Goal: Task Accomplishment & Management: Manage account settings

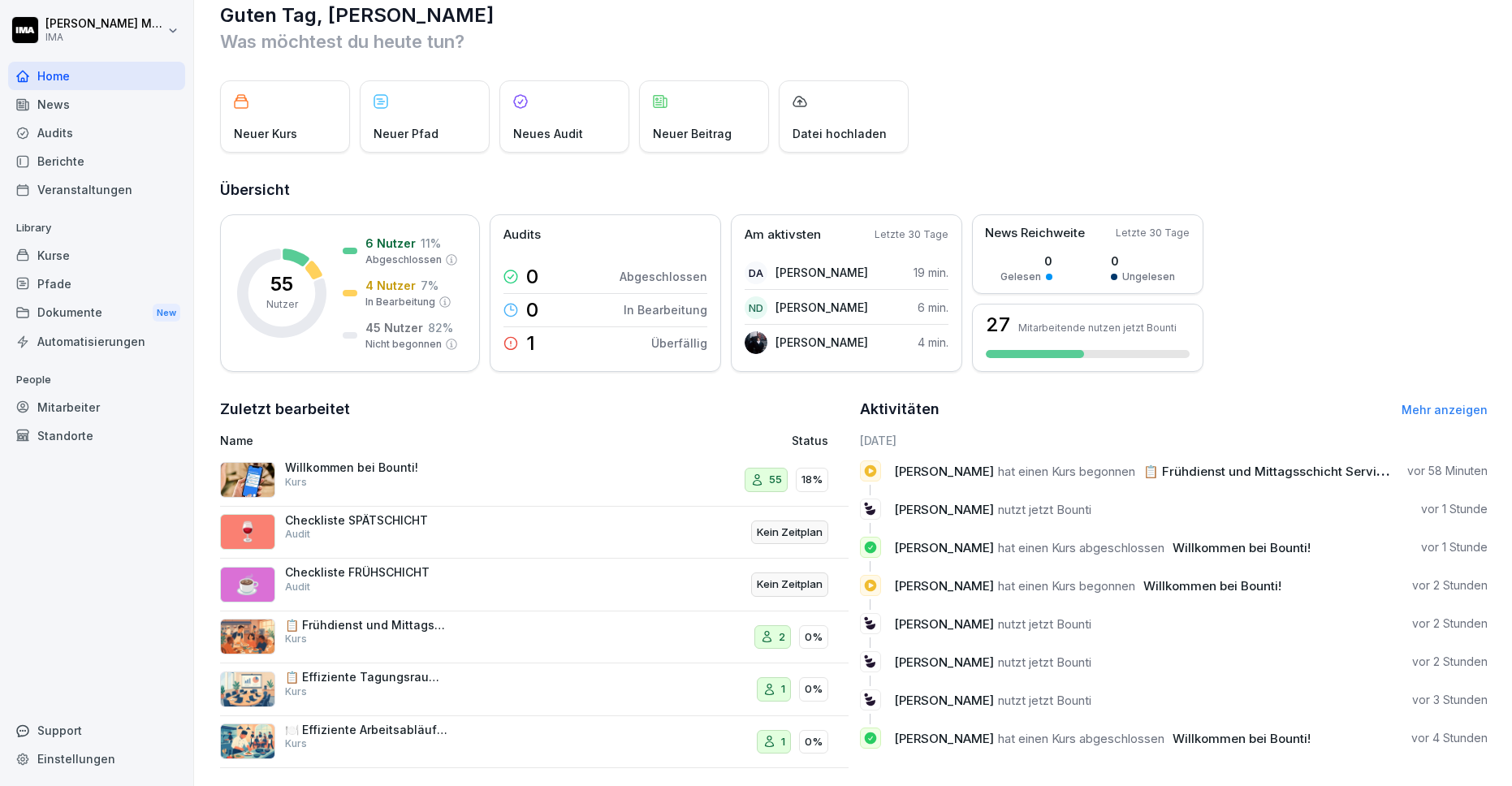
scroll to position [28, 0]
click at [908, 274] on div "DA [PERSON_NAME] 19 min." at bounding box center [847, 272] width 204 height 34
click at [83, 399] on div "Mitarbeiter" at bounding box center [96, 406] width 177 height 28
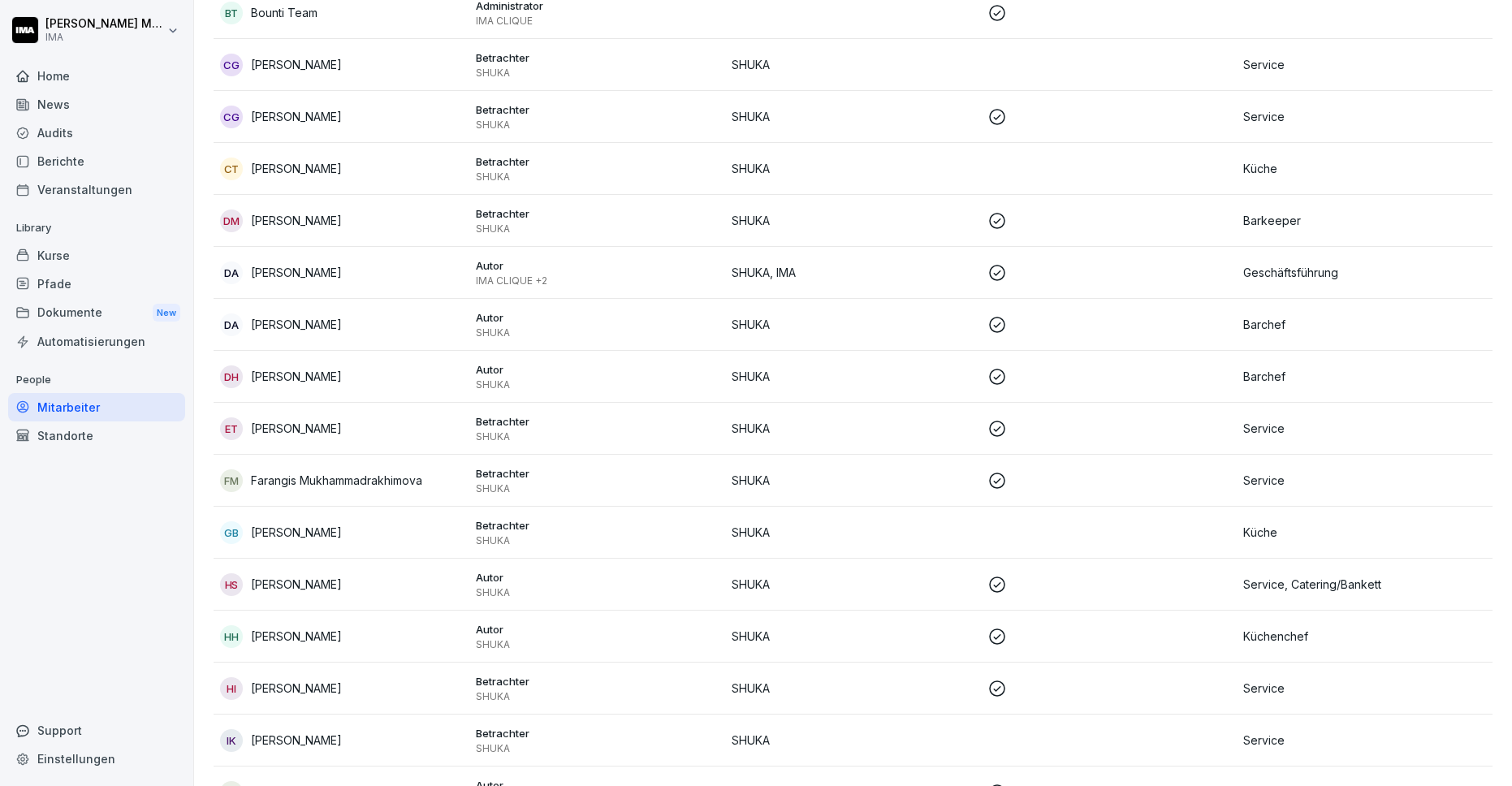
scroll to position [437, 0]
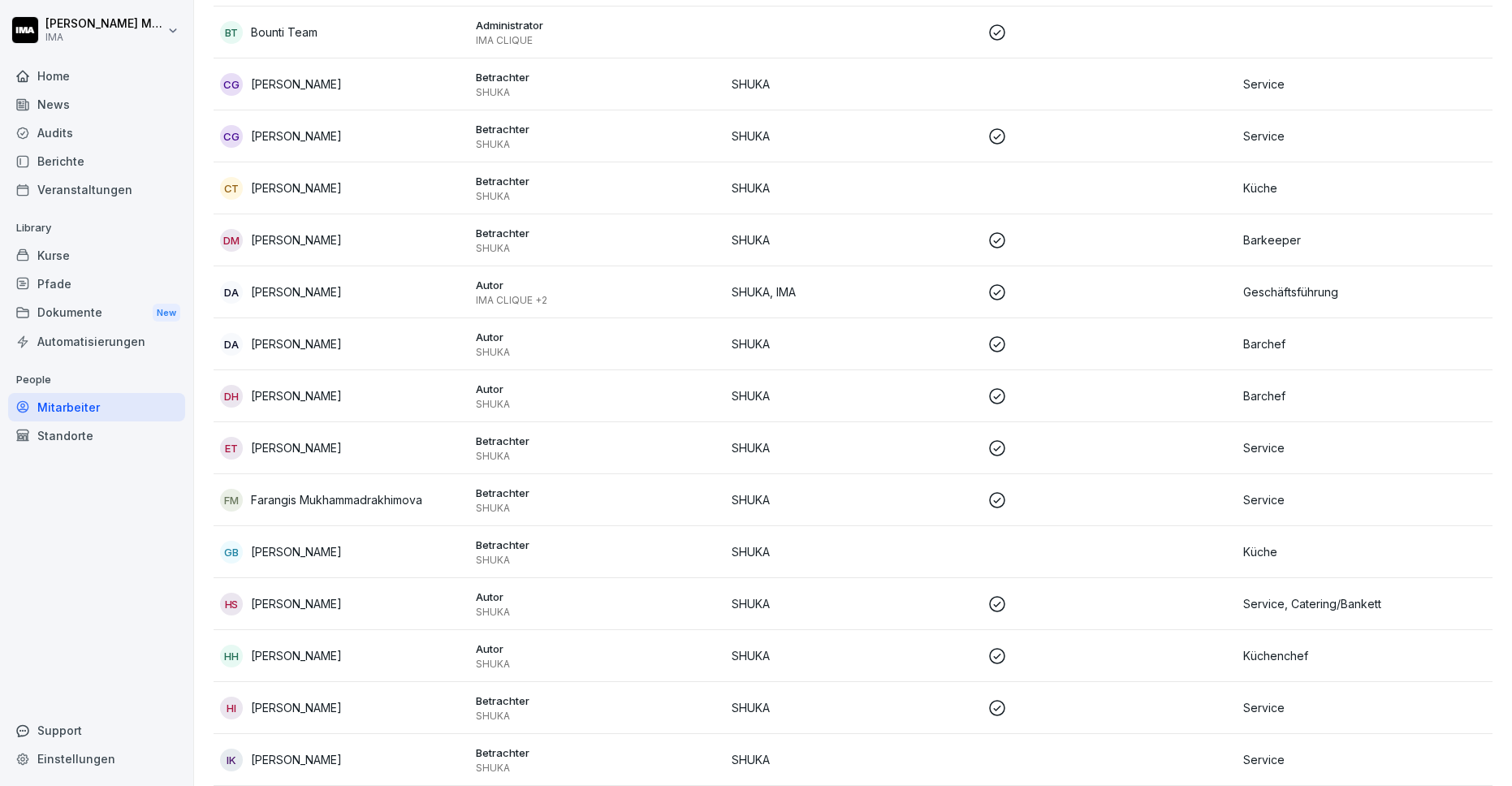
click at [291, 289] on p "[PERSON_NAME]" at bounding box center [296, 292] width 91 height 17
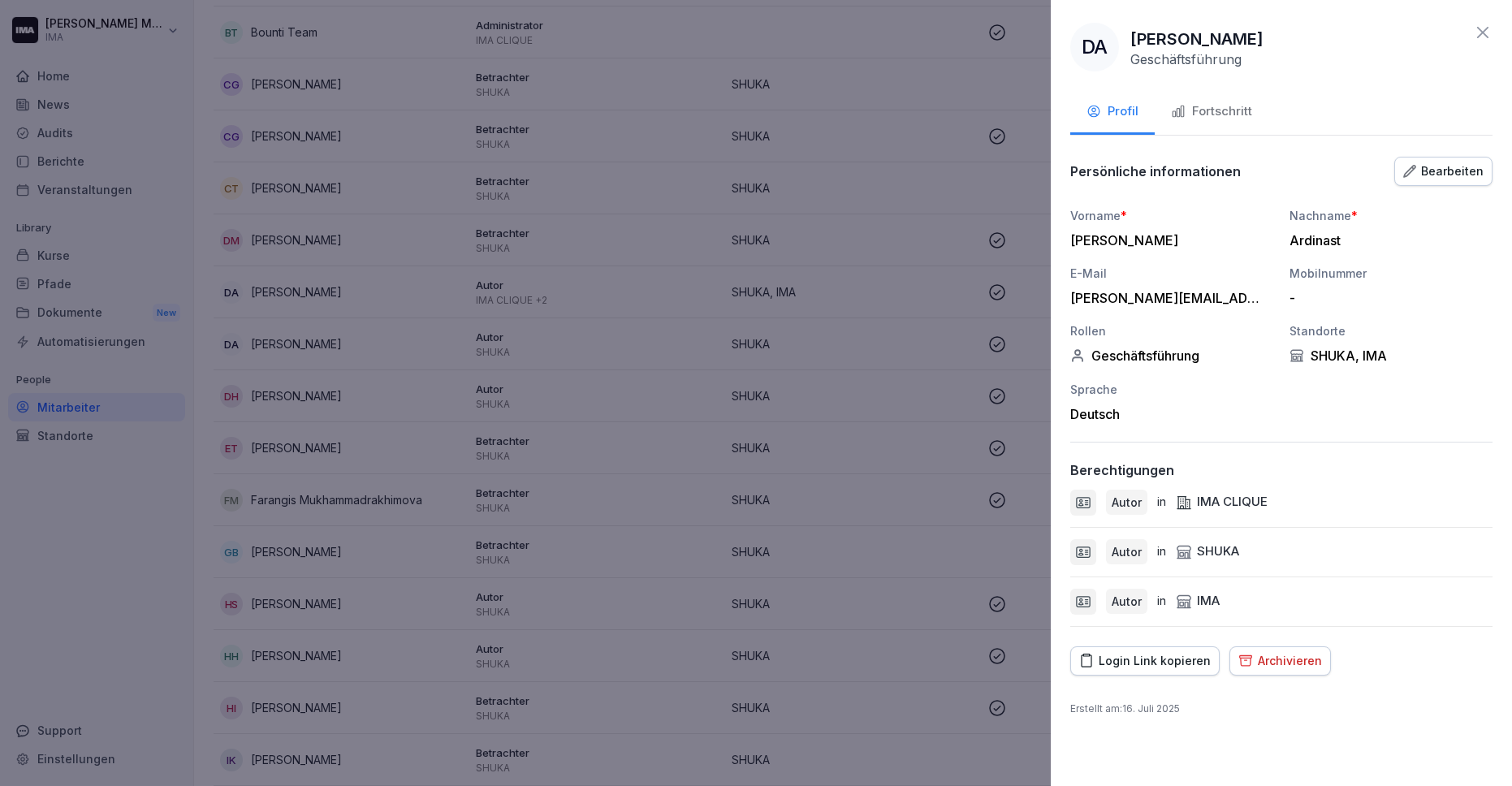
click at [1210, 110] on div "Fortschritt" at bounding box center [1212, 112] width 81 height 19
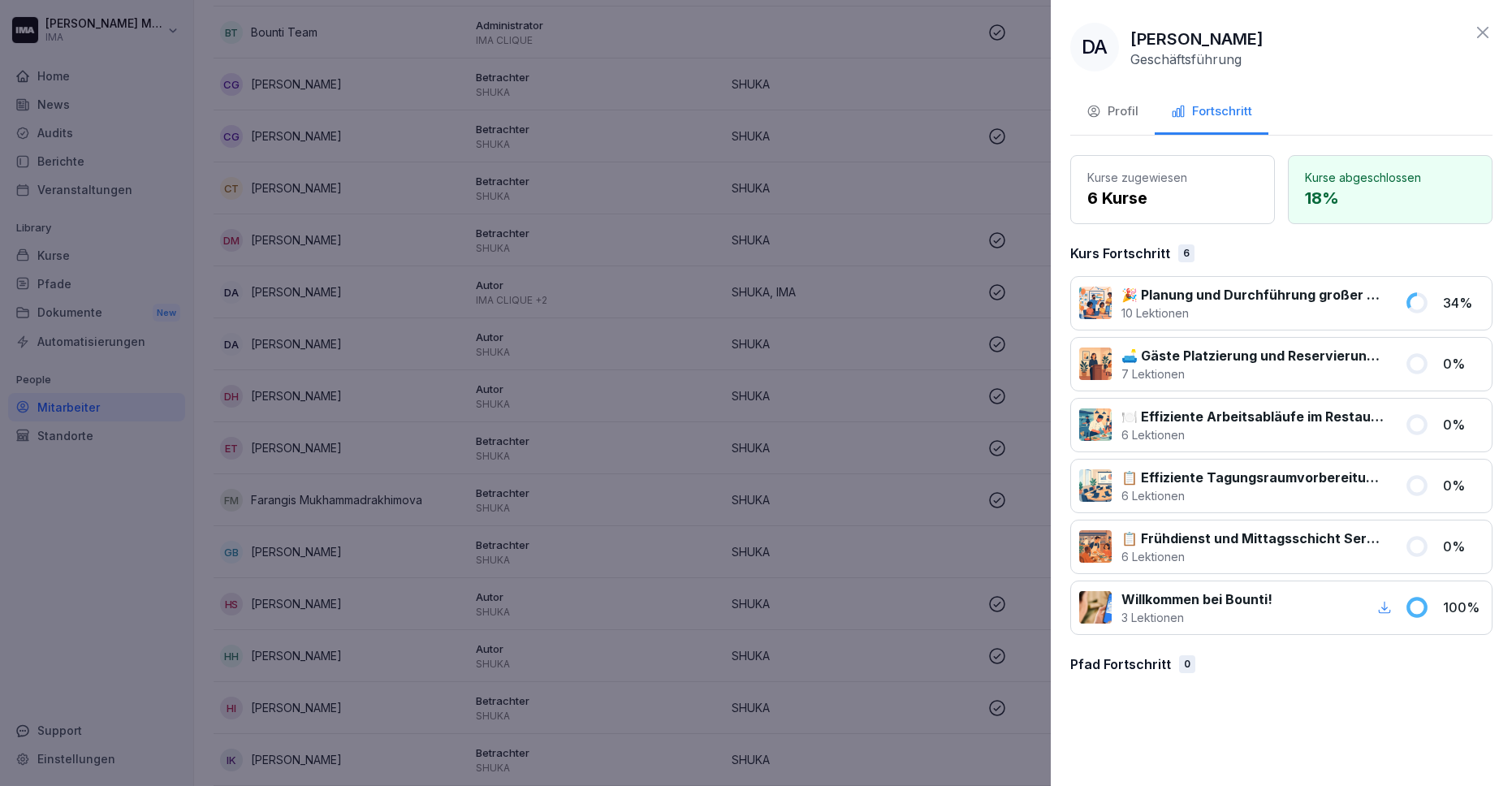
click at [1478, 28] on icon at bounding box center [1482, 32] width 11 height 11
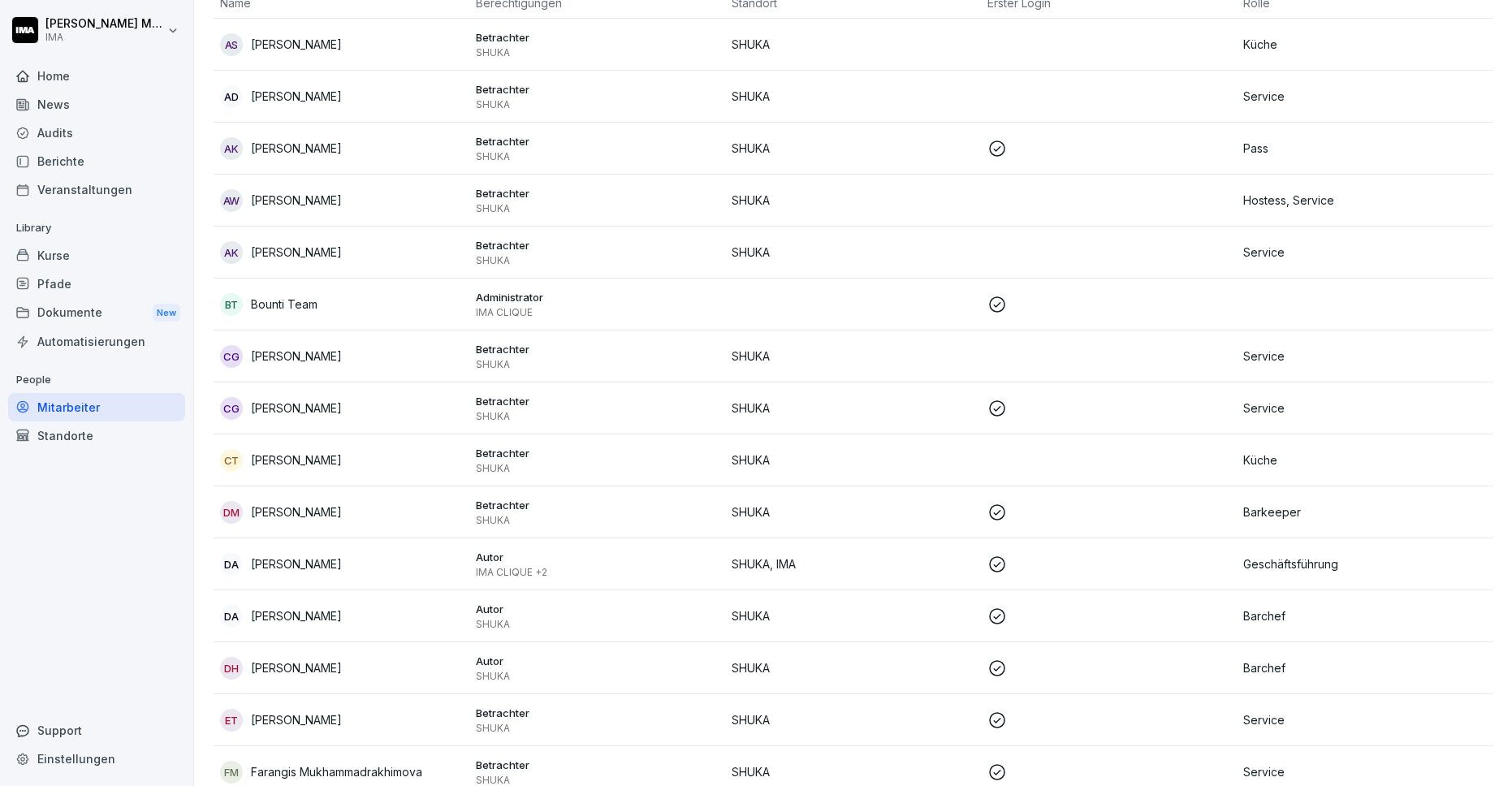
scroll to position [0, 0]
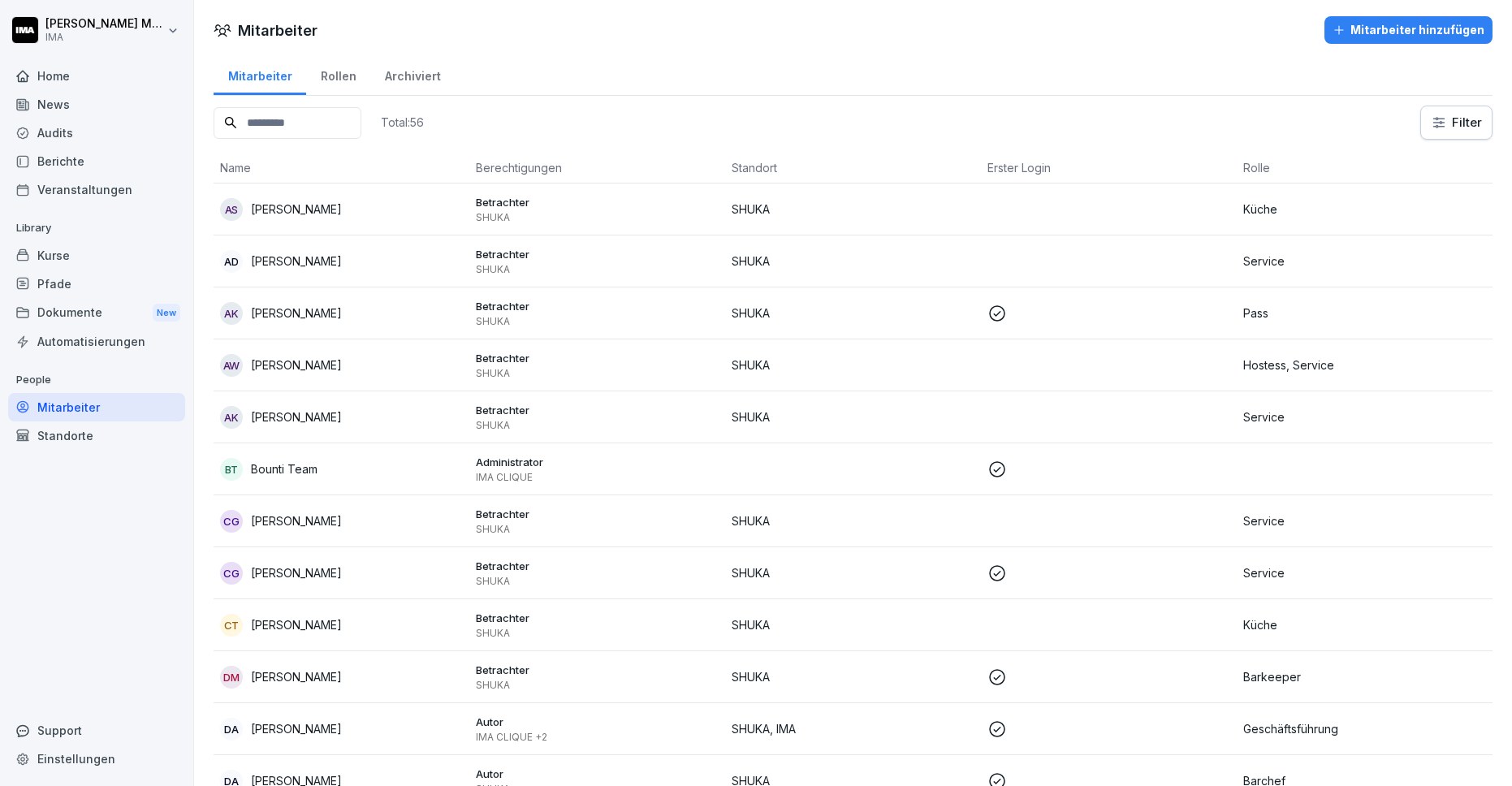
click at [30, 79] on div "Home" at bounding box center [96, 75] width 177 height 28
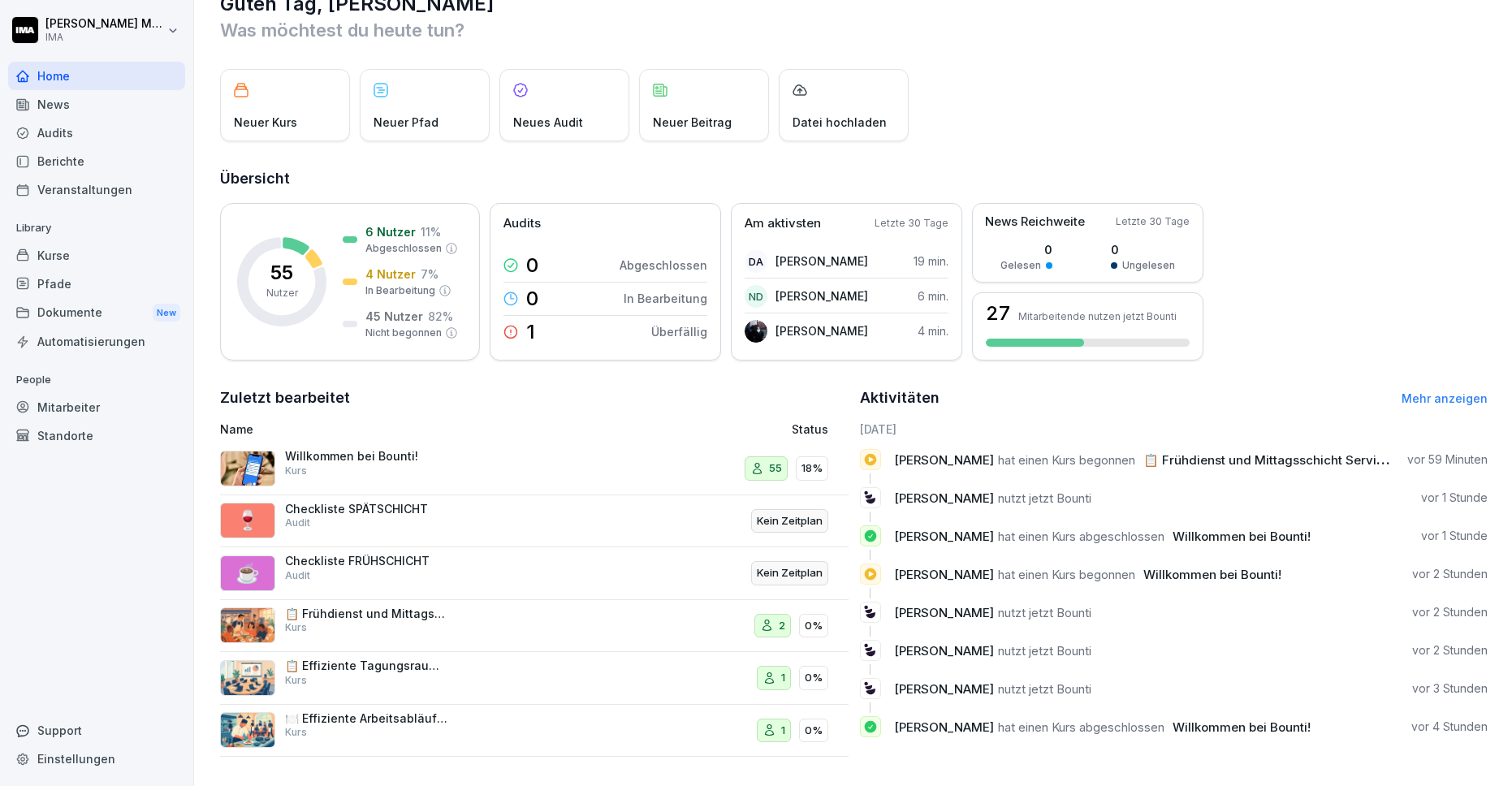
scroll to position [49, 0]
click at [1420, 391] on link "Mehr anzeigen" at bounding box center [1445, 398] width 86 height 14
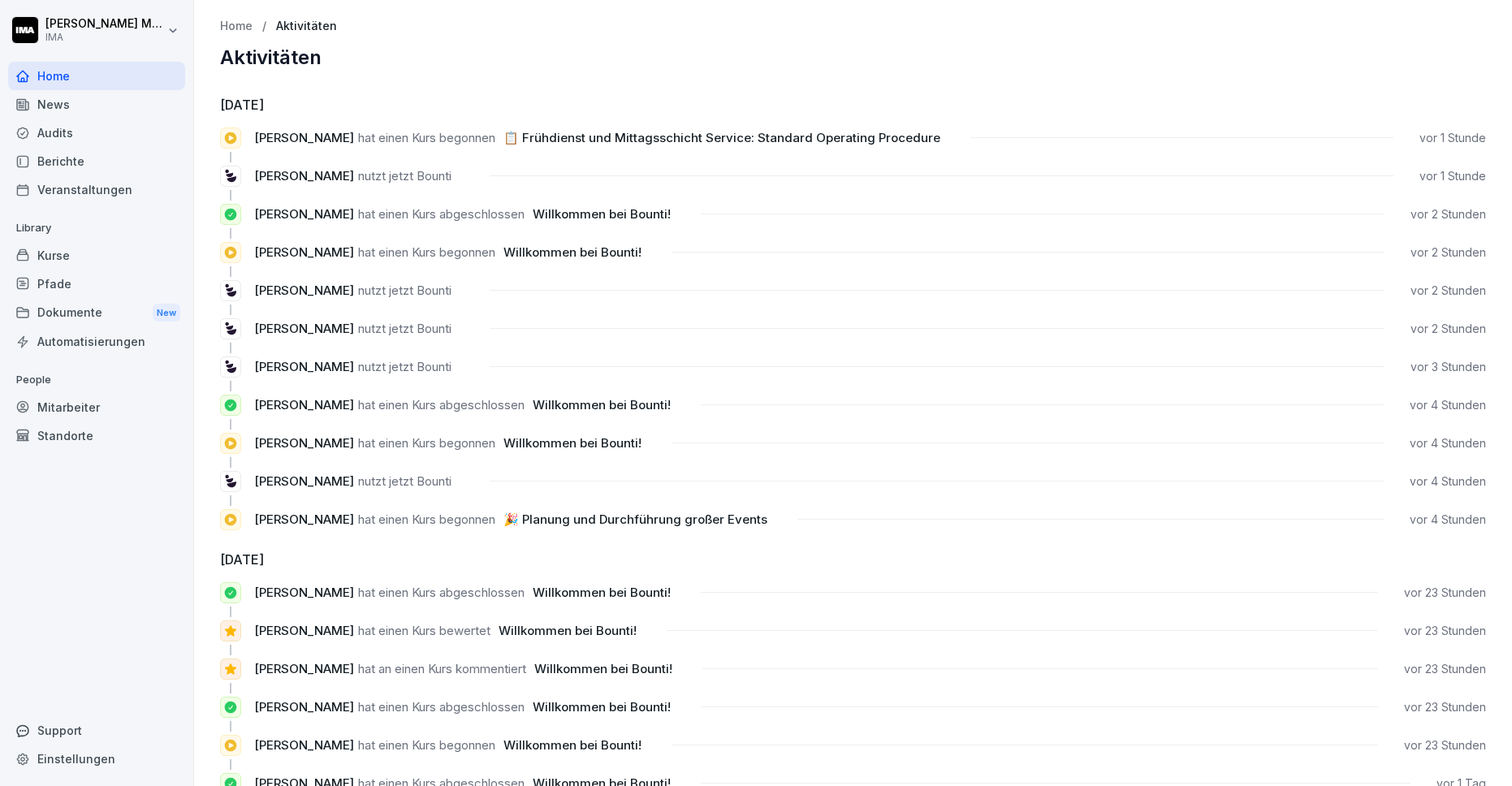
click at [56, 78] on div "Home" at bounding box center [96, 75] width 177 height 28
